Goal: Task Accomplishment & Management: Manage account settings

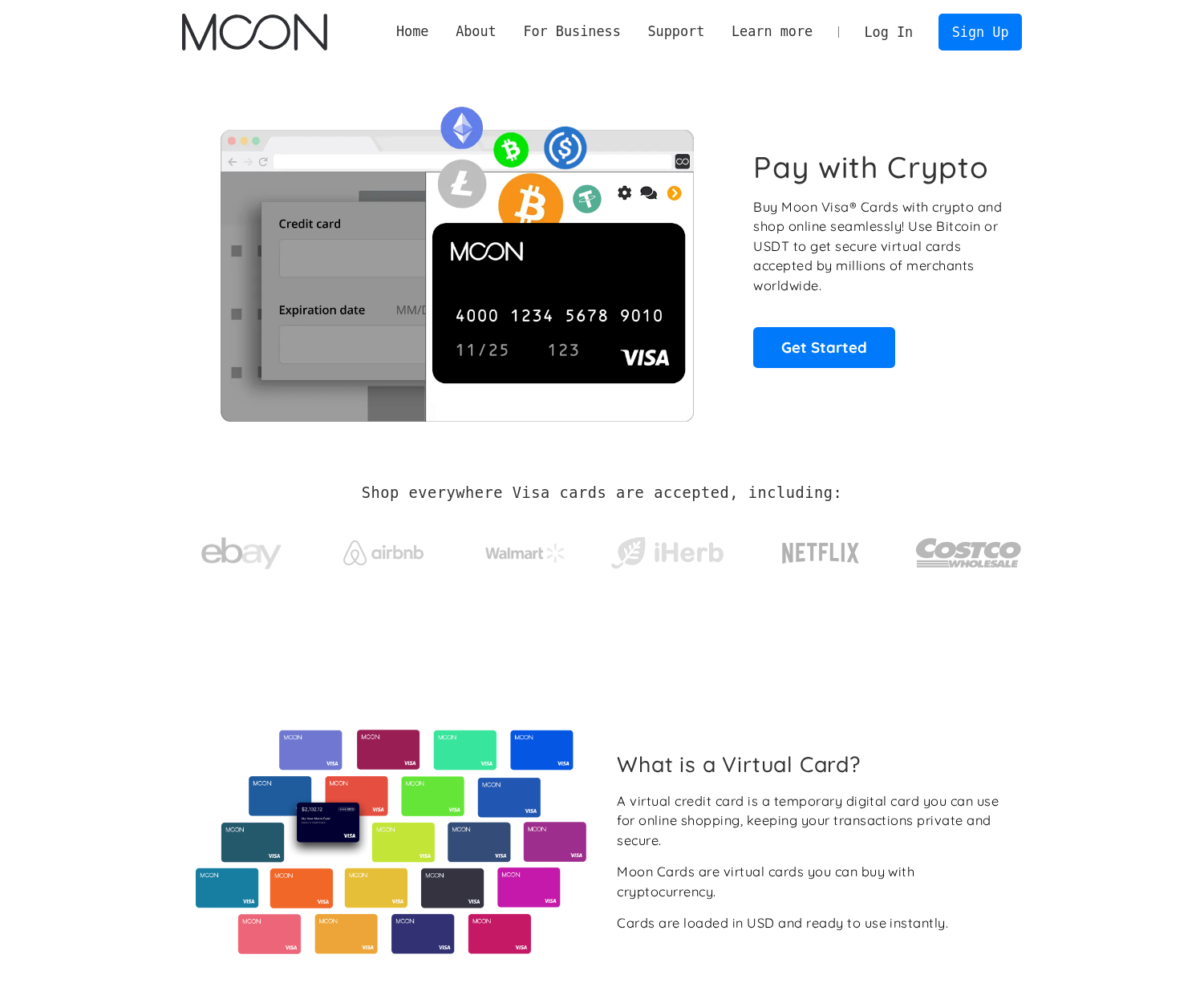
click at [891, 20] on link "Log In" at bounding box center [888, 31] width 75 height 35
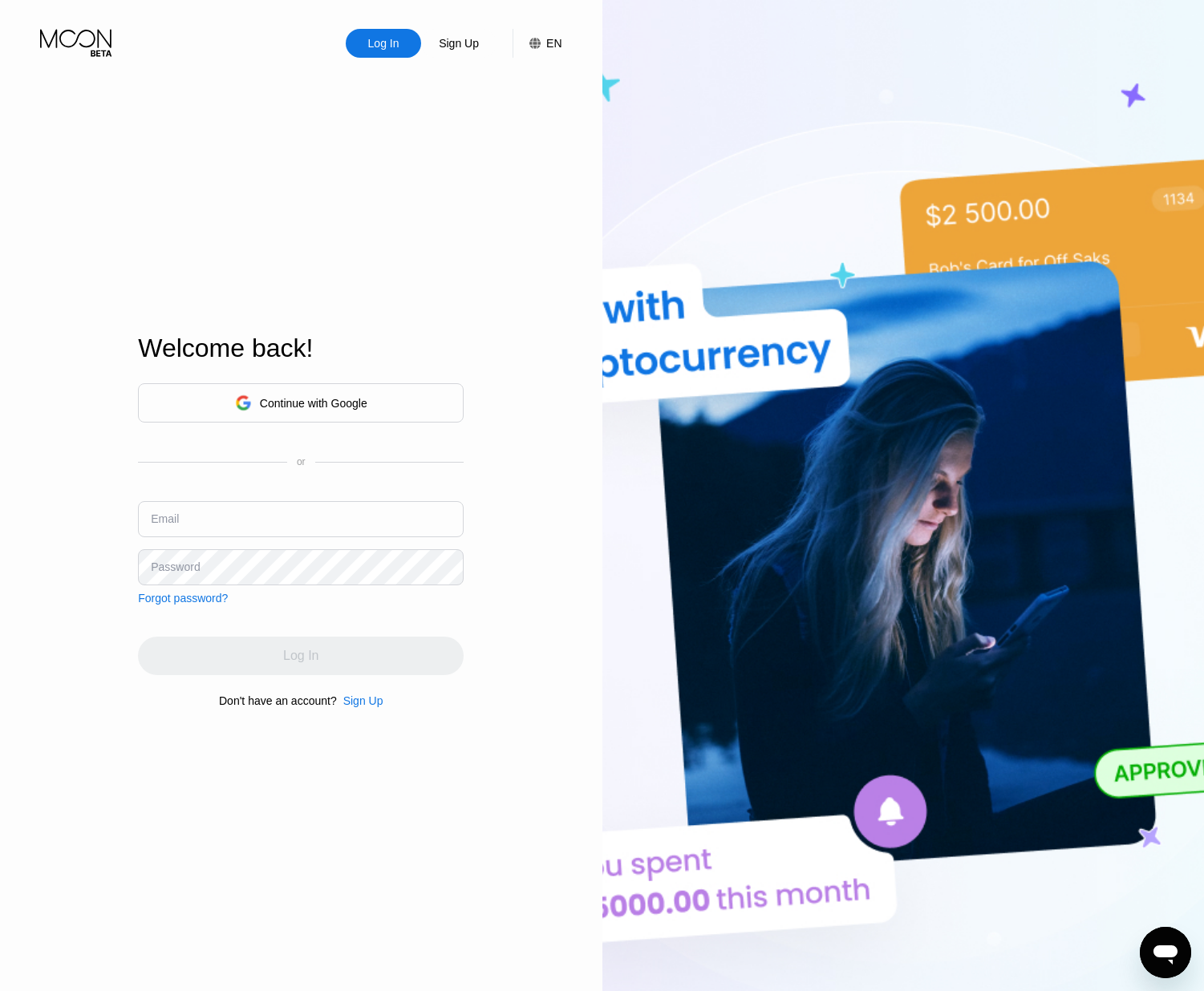
click at [333, 392] on div "Continue with Google" at bounding box center [301, 403] width 132 height 24
